Goal: Information Seeking & Learning: Find specific fact

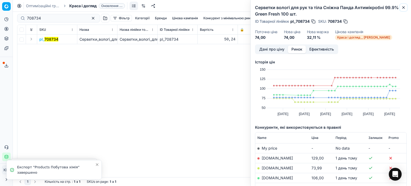
drag, startPoint x: 404, startPoint y: 6, endPoint x: 396, endPoint y: 6, distance: 7.8
click at [404, 6] on icon "button" at bounding box center [404, 7] width 4 height 4
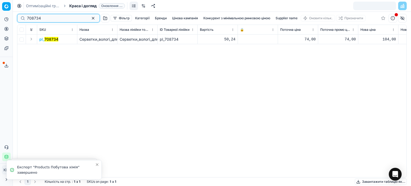
drag, startPoint x: 47, startPoint y: 19, endPoint x: 0, endPoint y: 19, distance: 47.4
click at [0, 19] on div "Pricing platform Аналітика Цінова оптимізація Асортимент продукції Шаблони Серв…" at bounding box center [205, 93] width 411 height 186
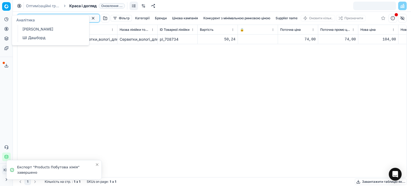
paste input "629775"
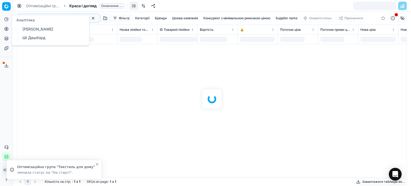
click at [166, 85] on div at bounding box center [212, 99] width 398 height 174
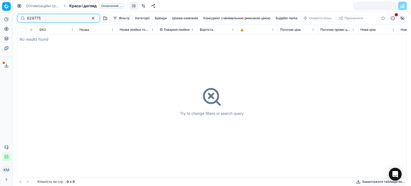
click at [31, 18] on input "629775" at bounding box center [56, 18] width 59 height 5
type input "629775"
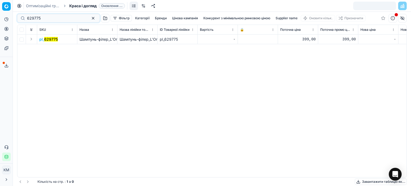
click at [55, 41] on mark "629775" at bounding box center [51, 39] width 14 height 5
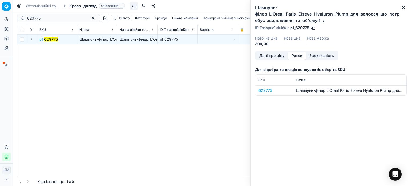
click at [298, 58] on button "Ринок" at bounding box center [297, 56] width 18 height 8
click at [271, 90] on div "629775" at bounding box center [274, 90] width 31 height 5
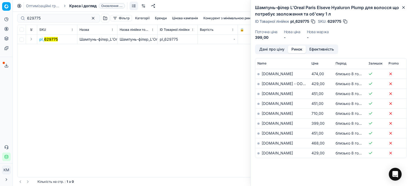
scroll to position [107, 0]
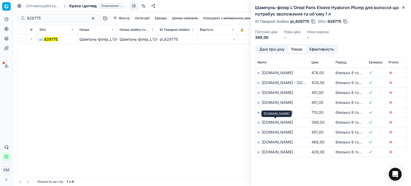
click at [280, 123] on link "[DOMAIN_NAME]" at bounding box center [277, 122] width 31 height 5
